Goal: Transaction & Acquisition: Download file/media

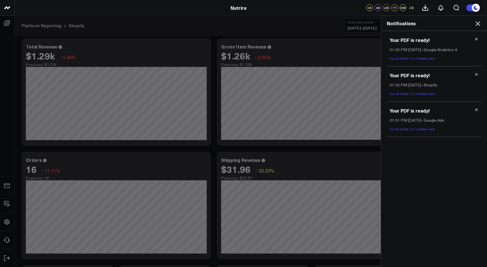
click at [302, 39] on use at bounding box center [477, 39] width 3 height 3
click at [302, 73] on use at bounding box center [477, 74] width 3 height 3
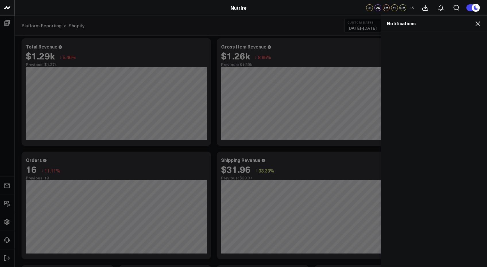
click at [302, 39] on div at bounding box center [434, 149] width 106 height 236
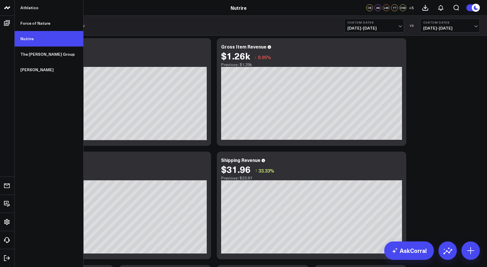
click at [34, 38] on link "Nutrire" at bounding box center [49, 39] width 69 height 16
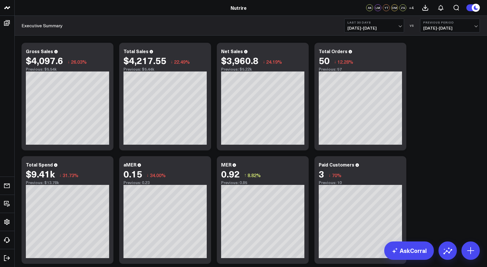
click at [392, 27] on span "07/12/25 - 08/10/25" at bounding box center [374, 28] width 53 height 5
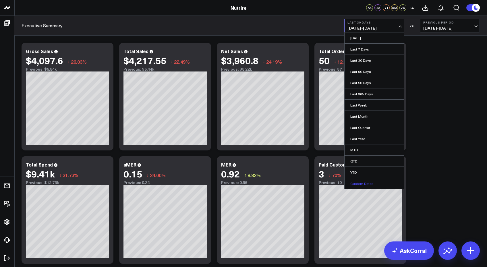
click at [355, 185] on link "Custom Dates" at bounding box center [374, 183] width 59 height 11
select select "7"
select select "2025"
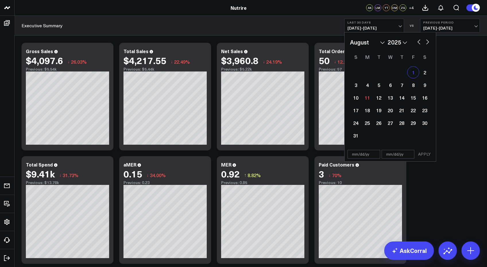
click at [412, 69] on div "1" at bounding box center [413, 72] width 11 height 11
type input "[DATE]"
select select "7"
select select "2025"
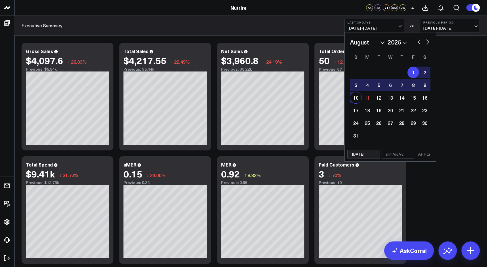
click at [359, 97] on div "10" at bounding box center [355, 97] width 11 height 11
type input "[DATE]"
select select "7"
select select "2025"
click at [422, 157] on button "APPLY" at bounding box center [424, 154] width 17 height 9
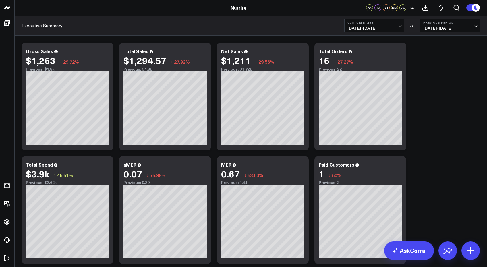
click at [444, 23] on b "Previous Period" at bounding box center [450, 22] width 53 height 3
click at [437, 80] on link "Custom Dates" at bounding box center [450, 82] width 59 height 11
select select "7"
select select "2025"
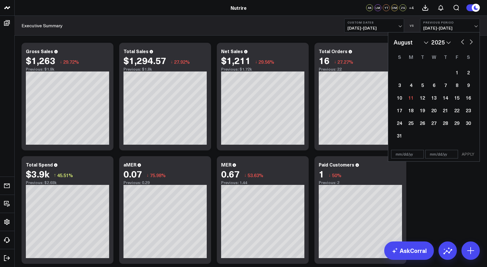
click at [428, 44] on select "January February March April May June July August September October November De…" at bounding box center [411, 42] width 35 height 9
select select "6"
select select "2025"
click at [434, 113] on div "23" at bounding box center [433, 110] width 11 height 11
type input "[DATE]"
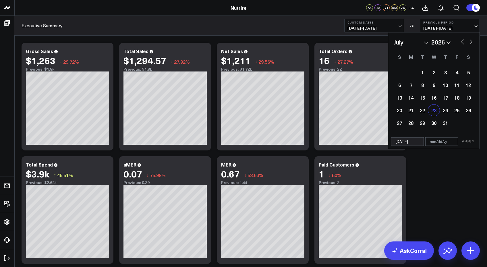
select select "6"
select select "2025"
click at [443, 126] on div "31" at bounding box center [445, 122] width 11 height 11
type input "[DATE]"
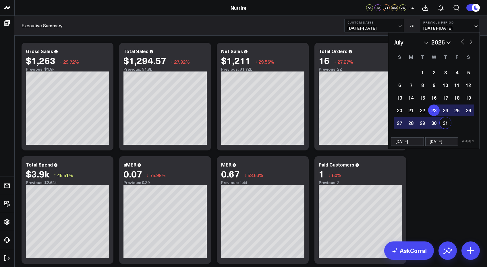
select select "6"
select select "2025"
click at [470, 141] on button "APPLY" at bounding box center [468, 141] width 17 height 9
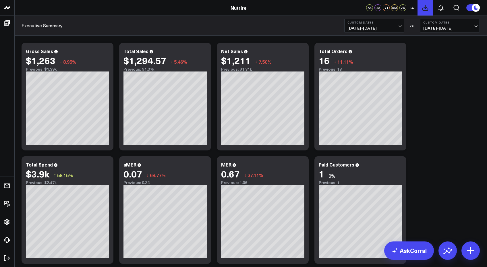
click at [424, 6] on icon at bounding box center [425, 7] width 7 height 7
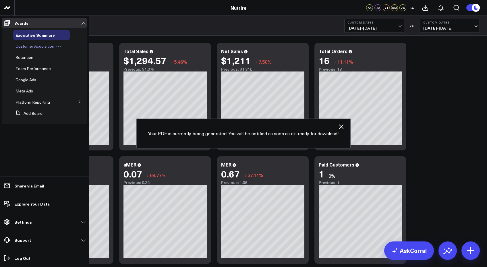
click at [27, 45] on span "Customer Acquisition" at bounding box center [35, 45] width 39 height 5
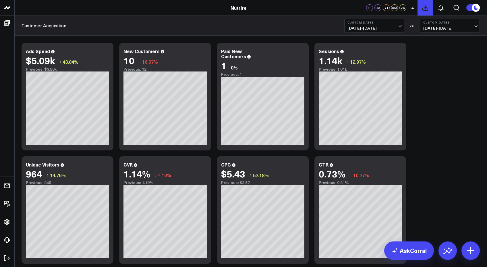
click at [427, 9] on icon at bounding box center [425, 7] width 7 height 7
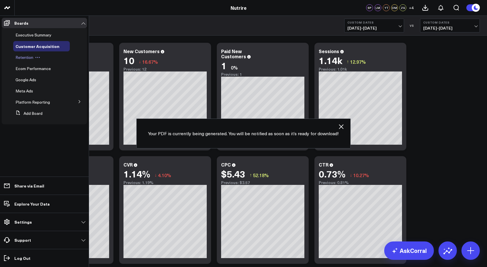
click at [29, 55] on span "Retention" at bounding box center [25, 57] width 18 height 5
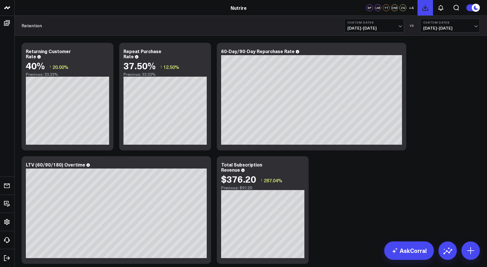
click at [425, 11] on icon at bounding box center [425, 7] width 7 height 7
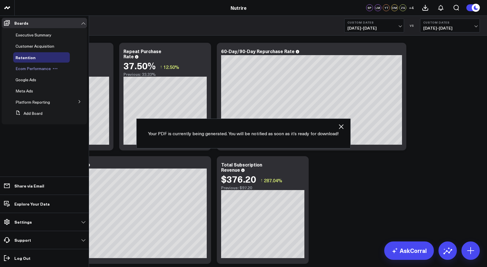
click at [22, 67] on span "Ecom Performance" at bounding box center [33, 68] width 35 height 5
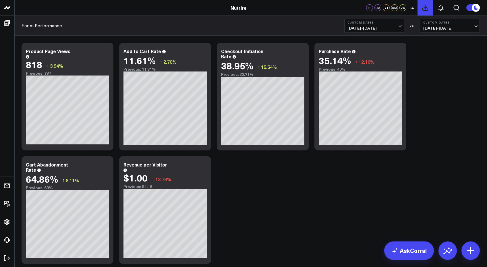
click at [426, 11] on icon at bounding box center [425, 7] width 7 height 7
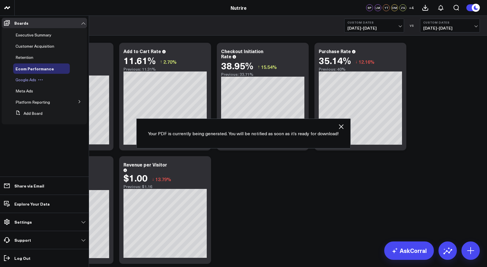
click at [22, 82] on span "Google Ads" at bounding box center [26, 79] width 21 height 5
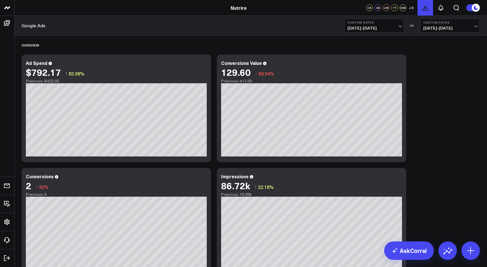
click at [427, 10] on use at bounding box center [425, 7] width 5 height 5
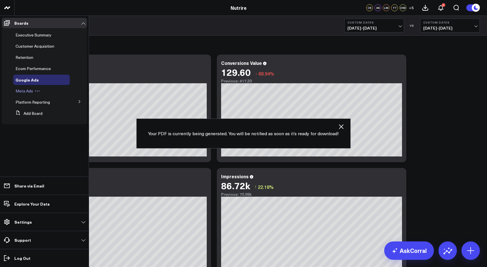
click at [30, 92] on span "Meta Ads" at bounding box center [25, 90] width 18 height 5
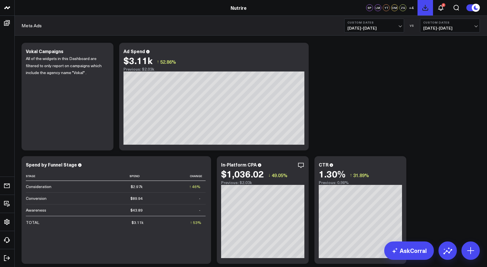
click at [428, 10] on use at bounding box center [425, 7] width 5 height 5
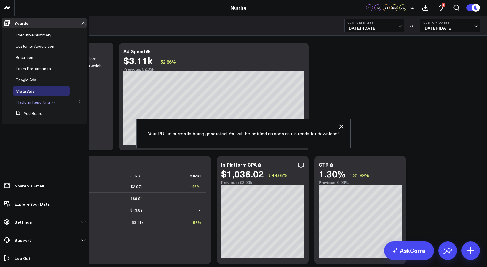
click at [28, 102] on span "Platform Reporting" at bounding box center [33, 101] width 34 height 5
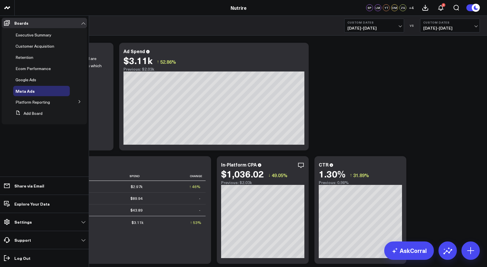
click at [80, 100] on icon at bounding box center [79, 101] width 3 height 3
click at [42, 112] on span "Google Analytics 4" at bounding box center [36, 112] width 34 height 5
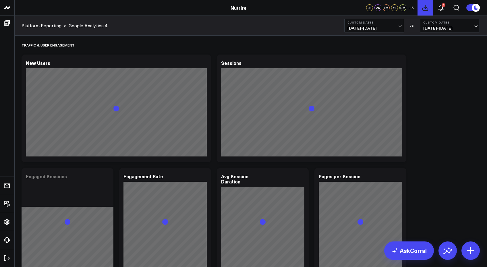
click at [424, 8] on icon at bounding box center [425, 7] width 7 height 7
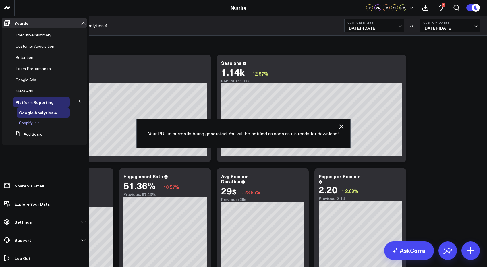
click at [30, 122] on span "Shopify" at bounding box center [26, 122] width 14 height 5
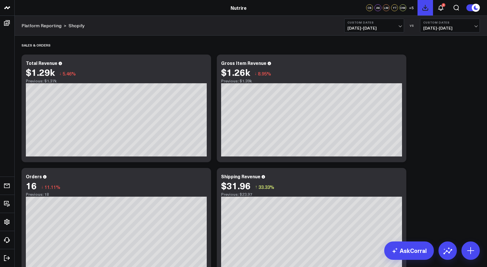
click at [425, 8] on use at bounding box center [425, 7] width 5 height 5
click at [442, 8] on icon at bounding box center [441, 7] width 7 height 7
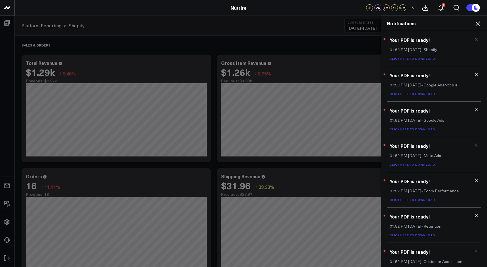
scroll to position [47, 0]
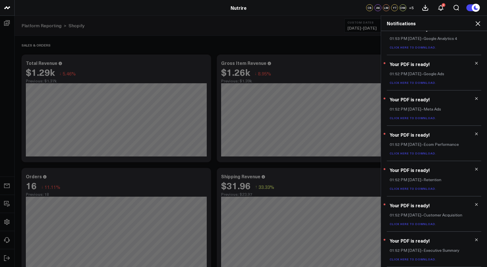
click at [421, 260] on link "Click here to download." at bounding box center [413, 259] width 47 height 4
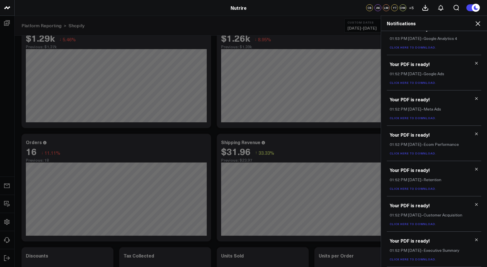
scroll to position [71, 0]
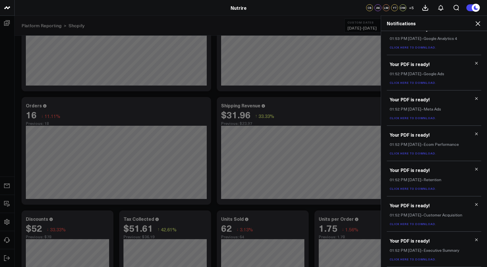
click at [476, 240] on use at bounding box center [477, 240] width 3 height 3
click at [418, 259] on link "Click here to download." at bounding box center [413, 259] width 47 height 4
click at [476, 241] on use at bounding box center [477, 240] width 3 height 3
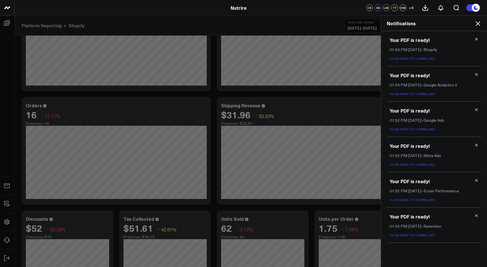
click at [415, 235] on link "Click here to download." at bounding box center [413, 235] width 47 height 4
click at [477, 218] on icon at bounding box center [477, 216] width 4 height 4
click at [408, 202] on link "Click here to download." at bounding box center [413, 200] width 47 height 4
click at [478, 181] on icon at bounding box center [477, 180] width 4 height 4
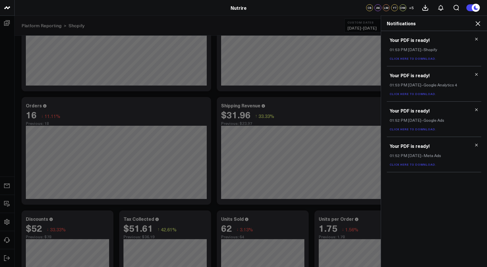
click at [410, 166] on link "Click here to download." at bounding box center [413, 165] width 47 height 4
click at [477, 145] on use at bounding box center [477, 145] width 3 height 3
click at [415, 129] on link "Click here to download." at bounding box center [413, 129] width 47 height 4
click at [476, 112] on h3 "Your PDF is ready!" at bounding box center [434, 110] width 89 height 6
click at [477, 110] on use at bounding box center [477, 110] width 3 height 3
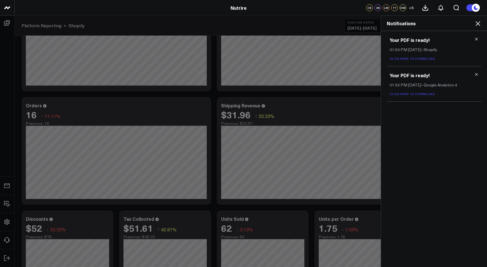
click at [428, 94] on link "Click here to download." at bounding box center [413, 94] width 47 height 4
click at [408, 58] on link "Click here to download." at bounding box center [413, 59] width 47 height 4
